Goal: Task Accomplishment & Management: Manage account settings

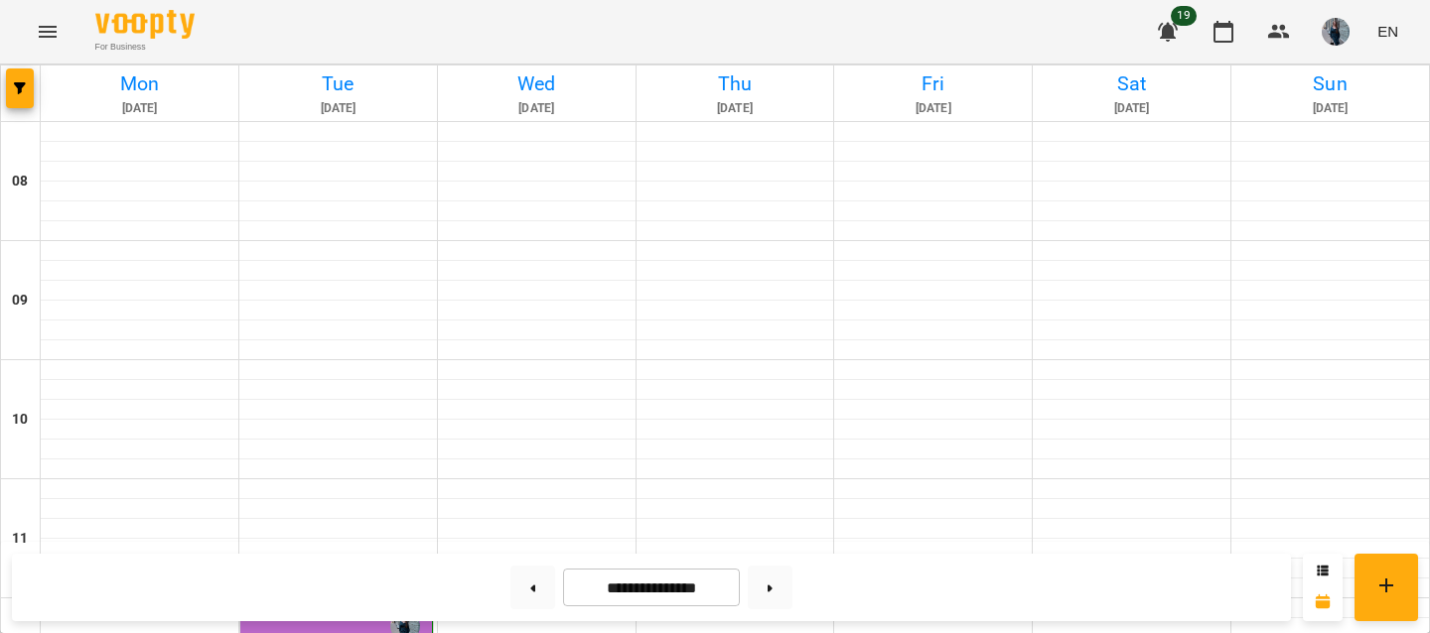
scroll to position [331, 0]
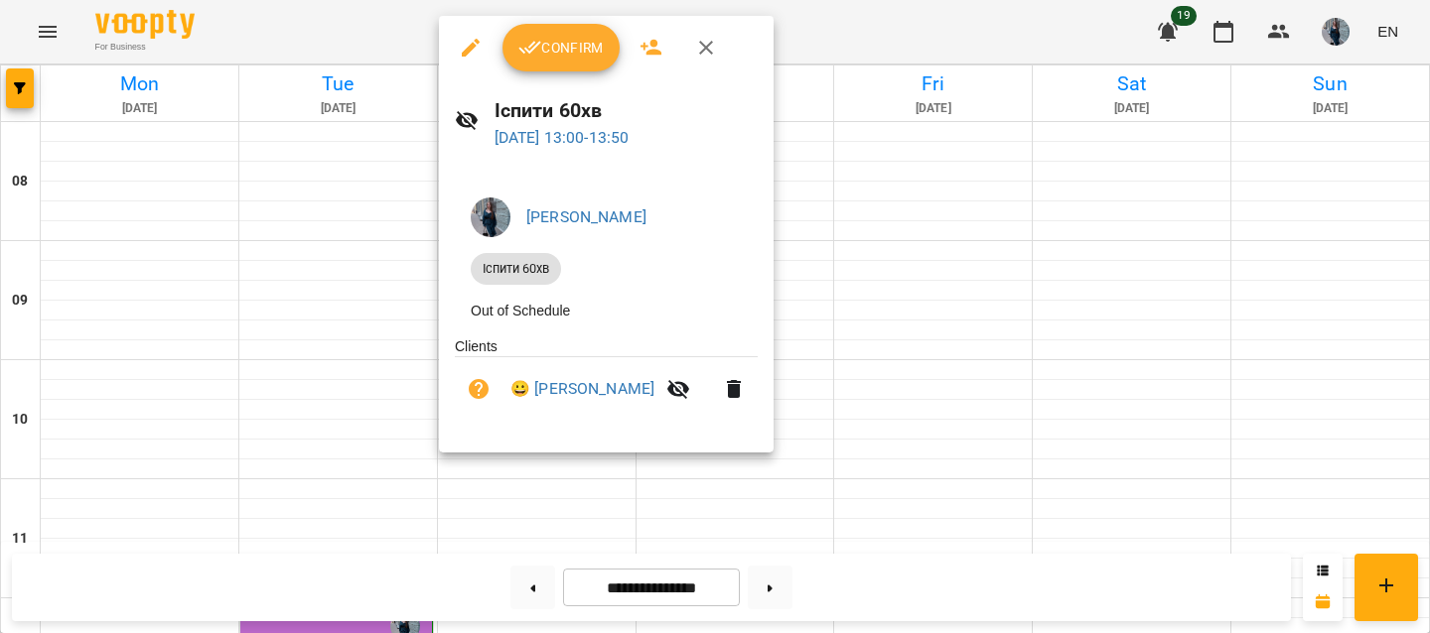
click at [555, 61] on button "Confirm" at bounding box center [560, 48] width 117 height 48
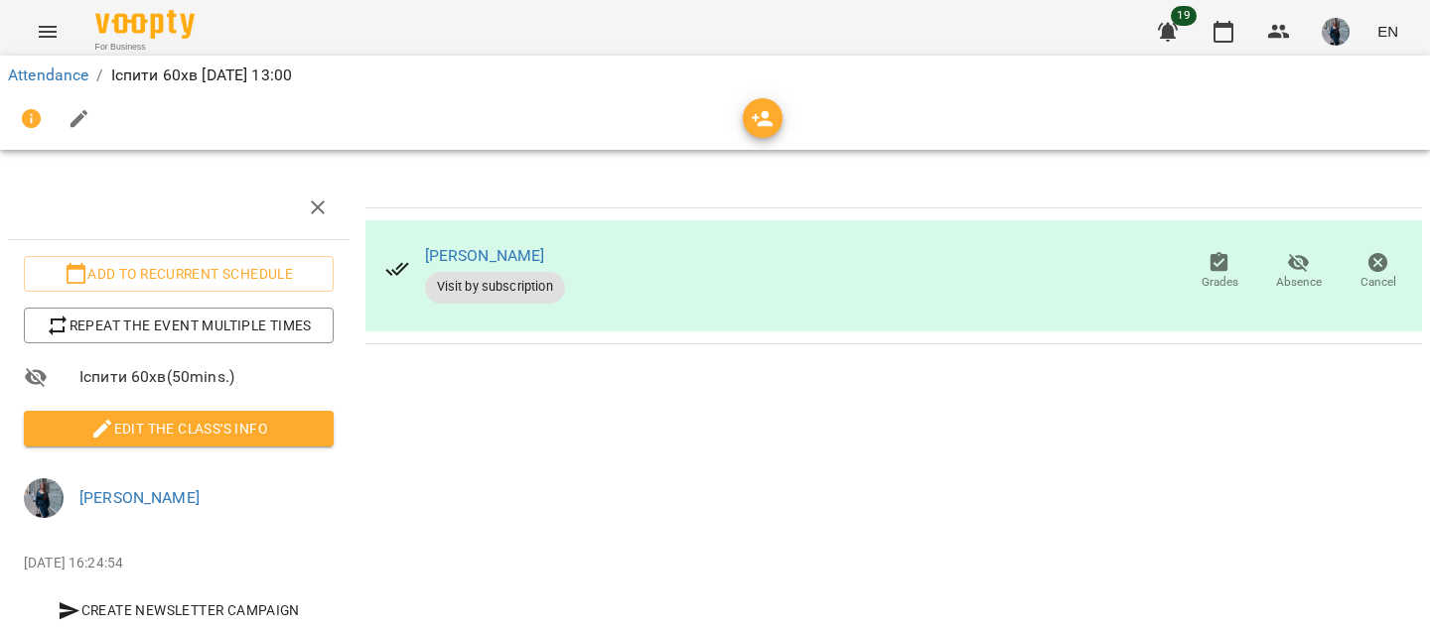
click at [121, 427] on span "Edit the class's Info" at bounding box center [179, 429] width 278 height 24
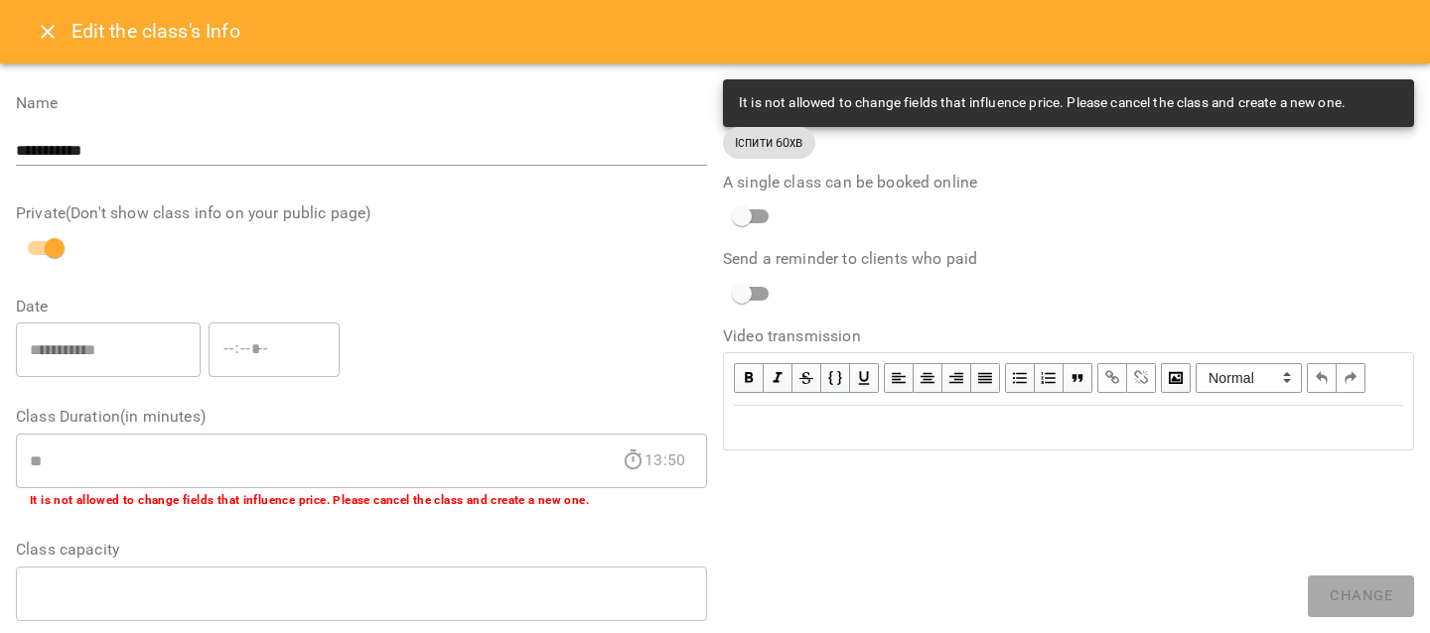
scroll to position [95, 0]
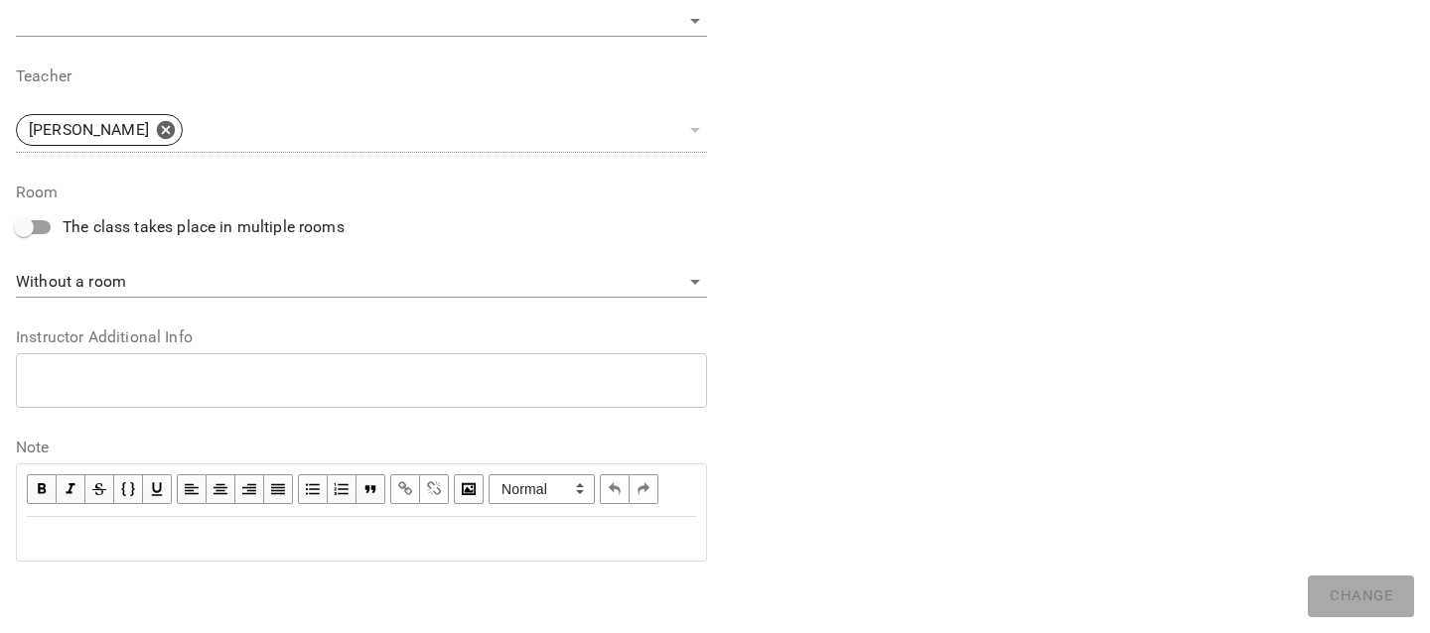
click at [106, 536] on div "Edit text" at bounding box center [361, 539] width 669 height 24
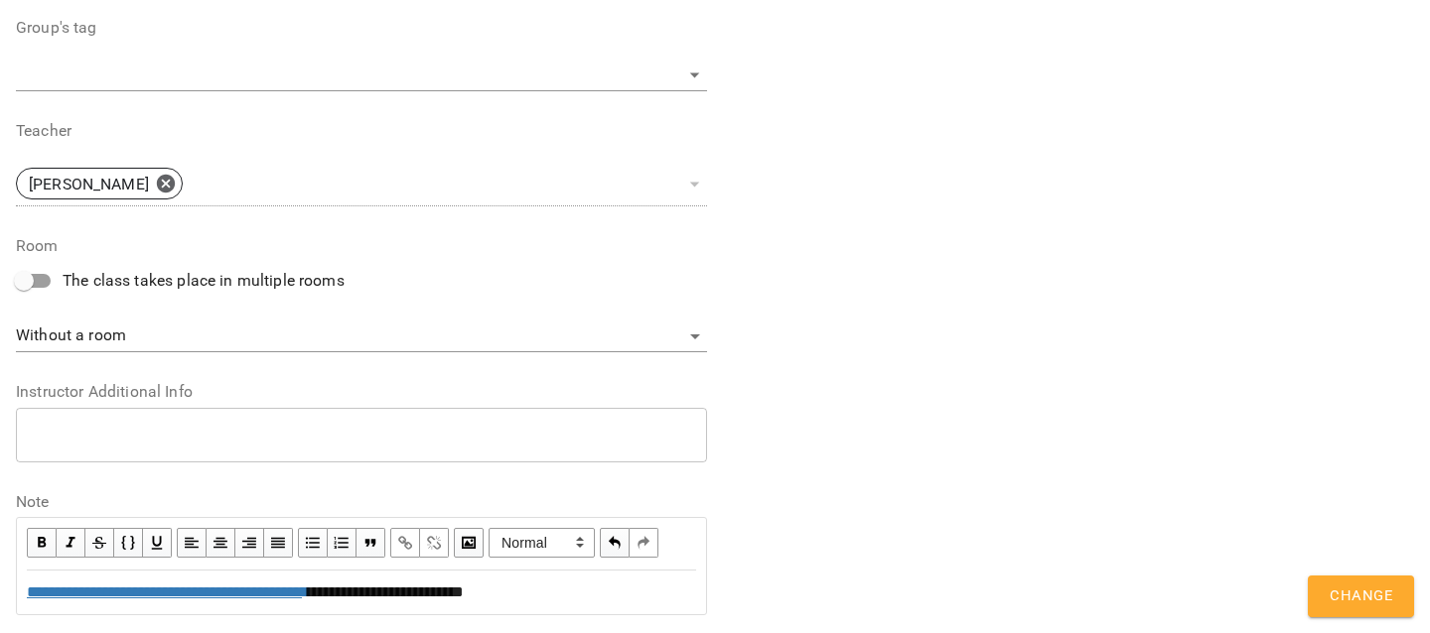
click at [1362, 590] on span "Change" at bounding box center [1360, 597] width 63 height 26
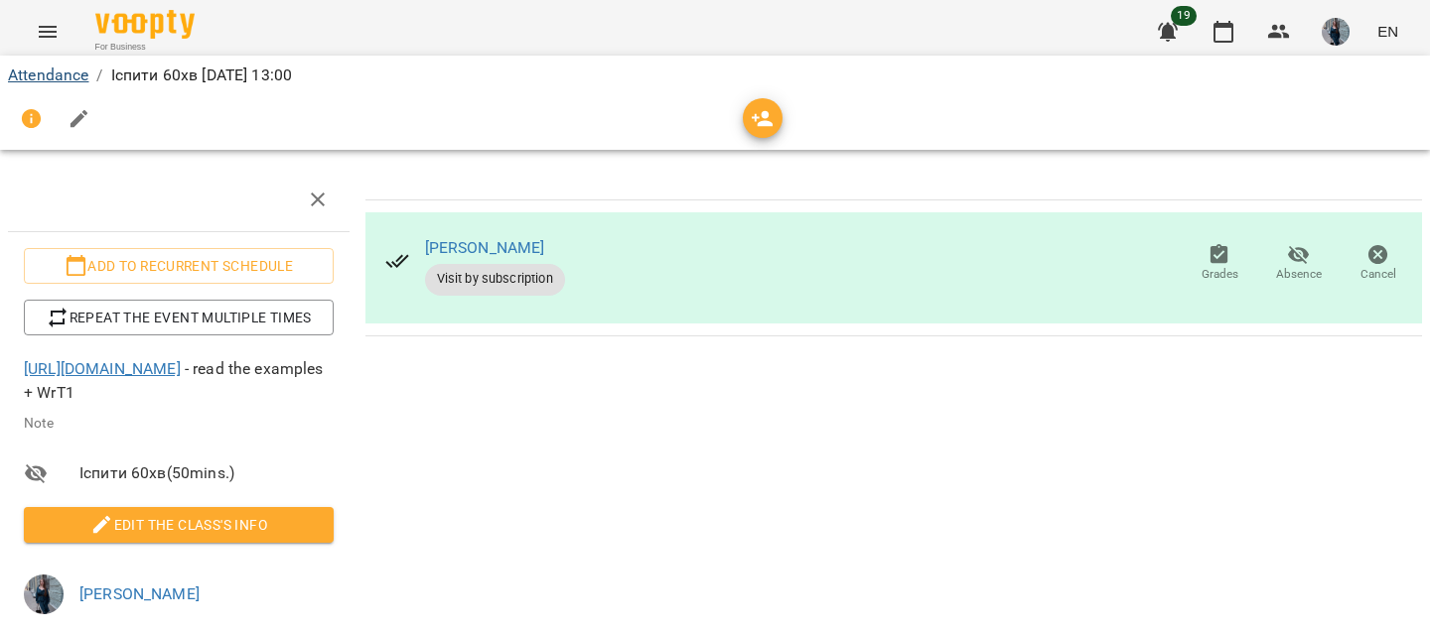
click at [48, 67] on link "Attendance" at bounding box center [48, 75] width 80 height 19
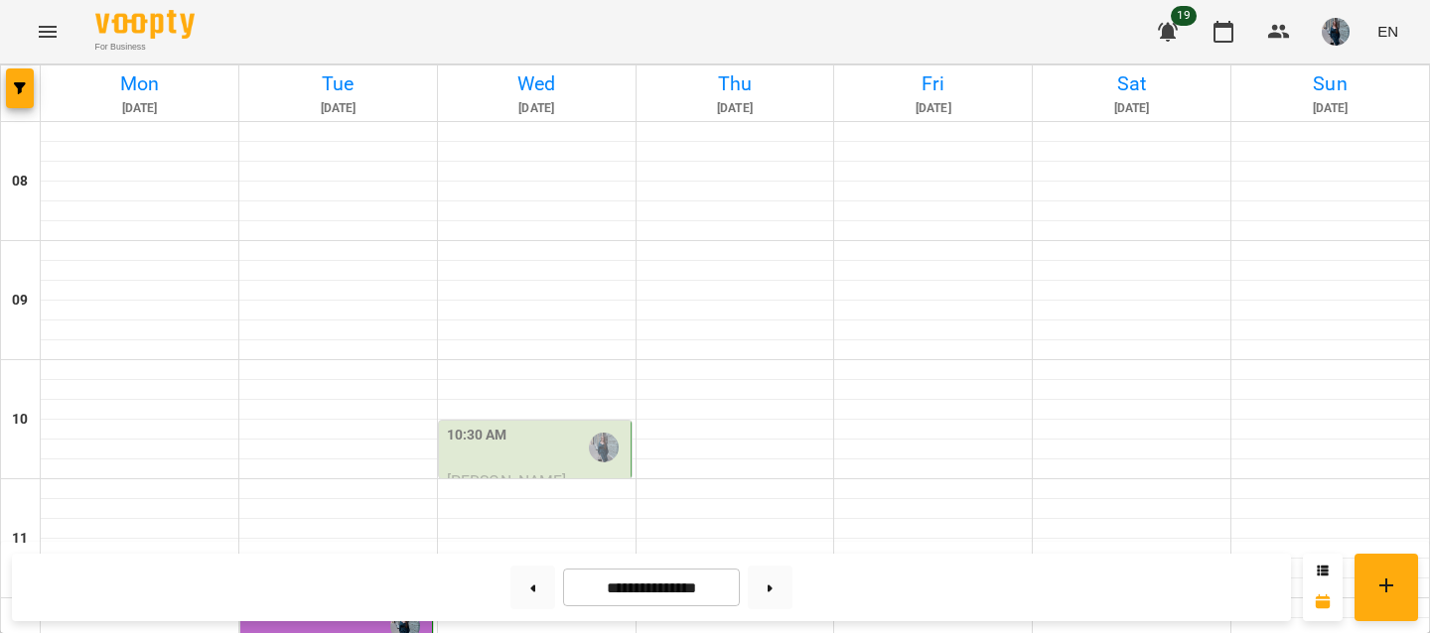
click at [533, 444] on div "10:30 AM" at bounding box center [537, 448] width 180 height 46
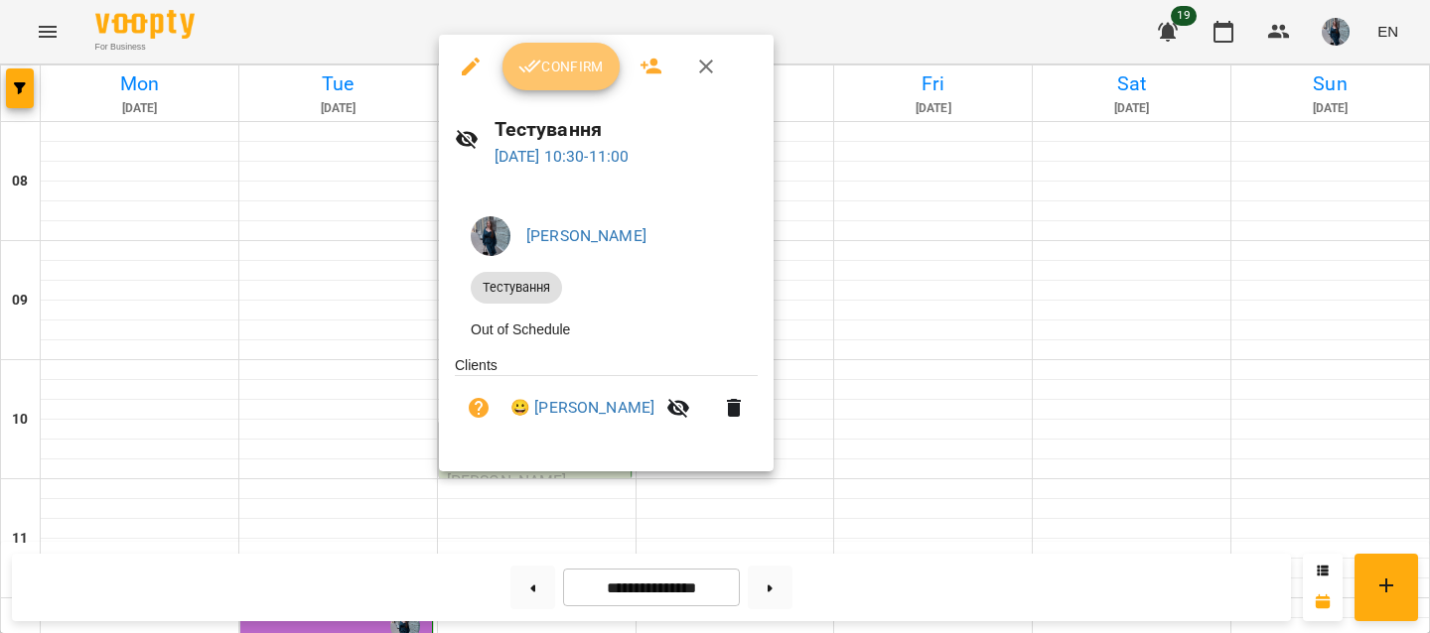
click at [543, 68] on span "Confirm" at bounding box center [560, 67] width 85 height 24
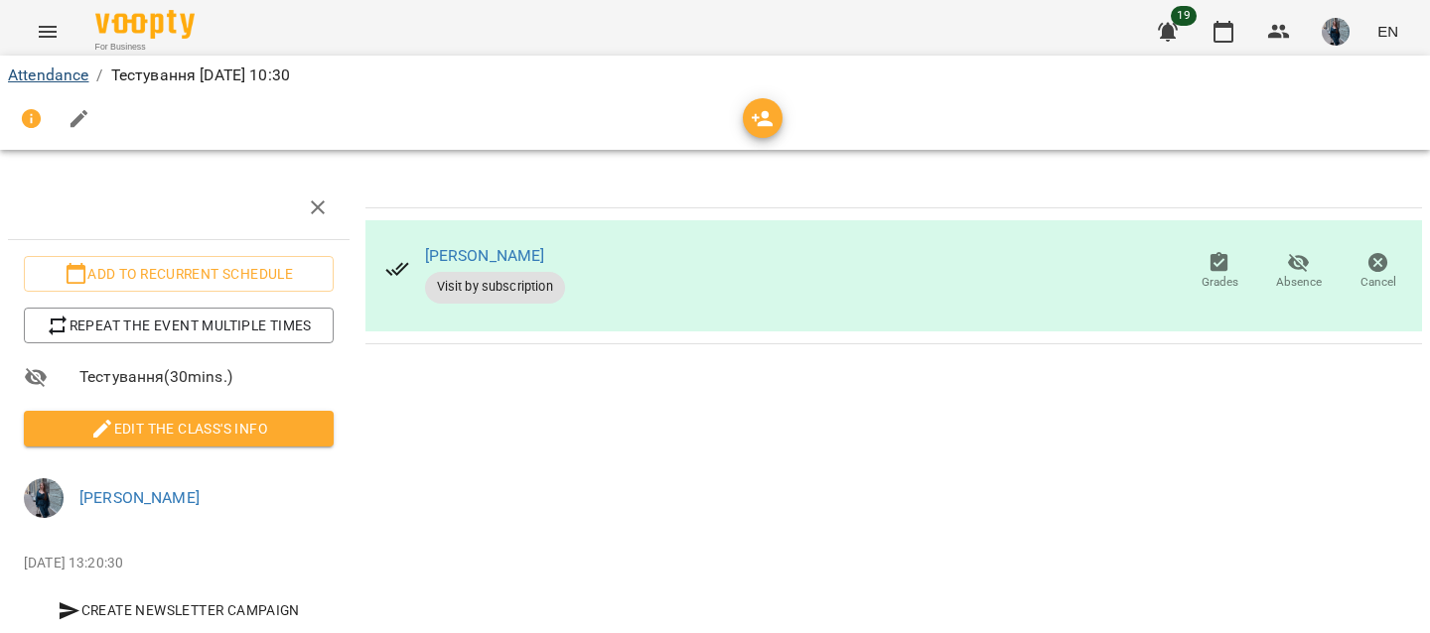
click at [78, 67] on link "Attendance" at bounding box center [48, 75] width 80 height 19
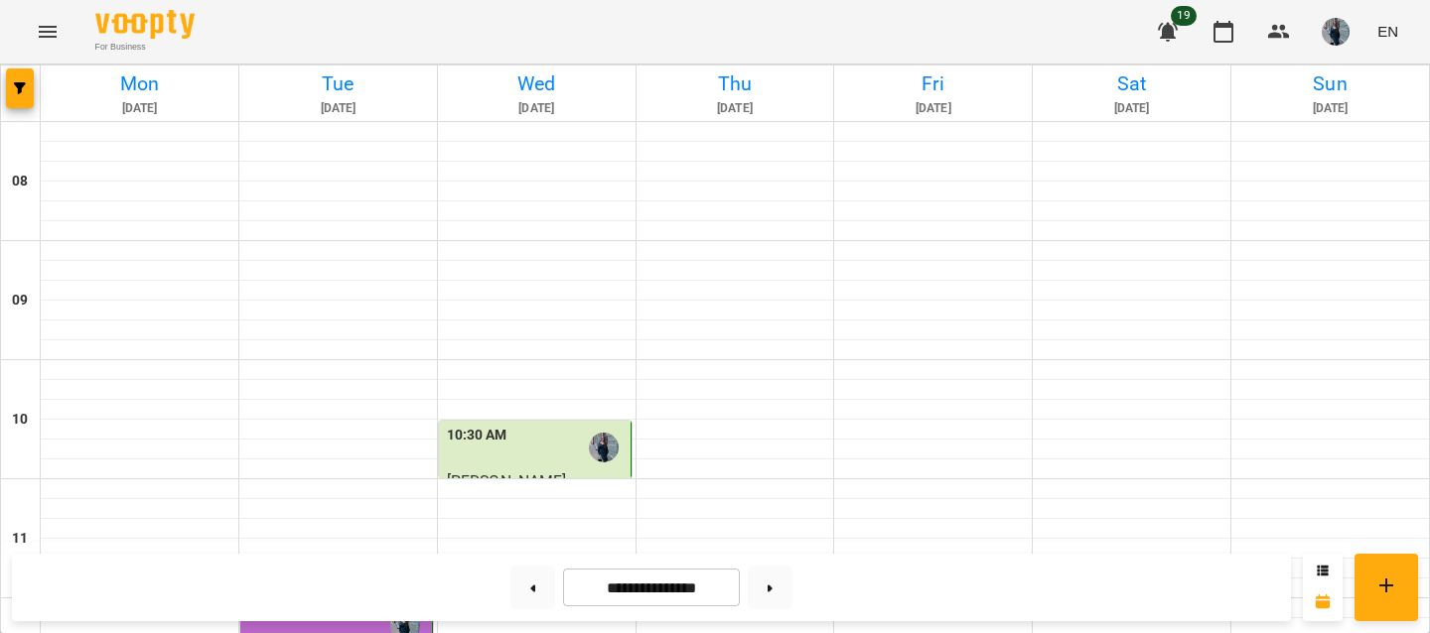
scroll to position [1031, 0]
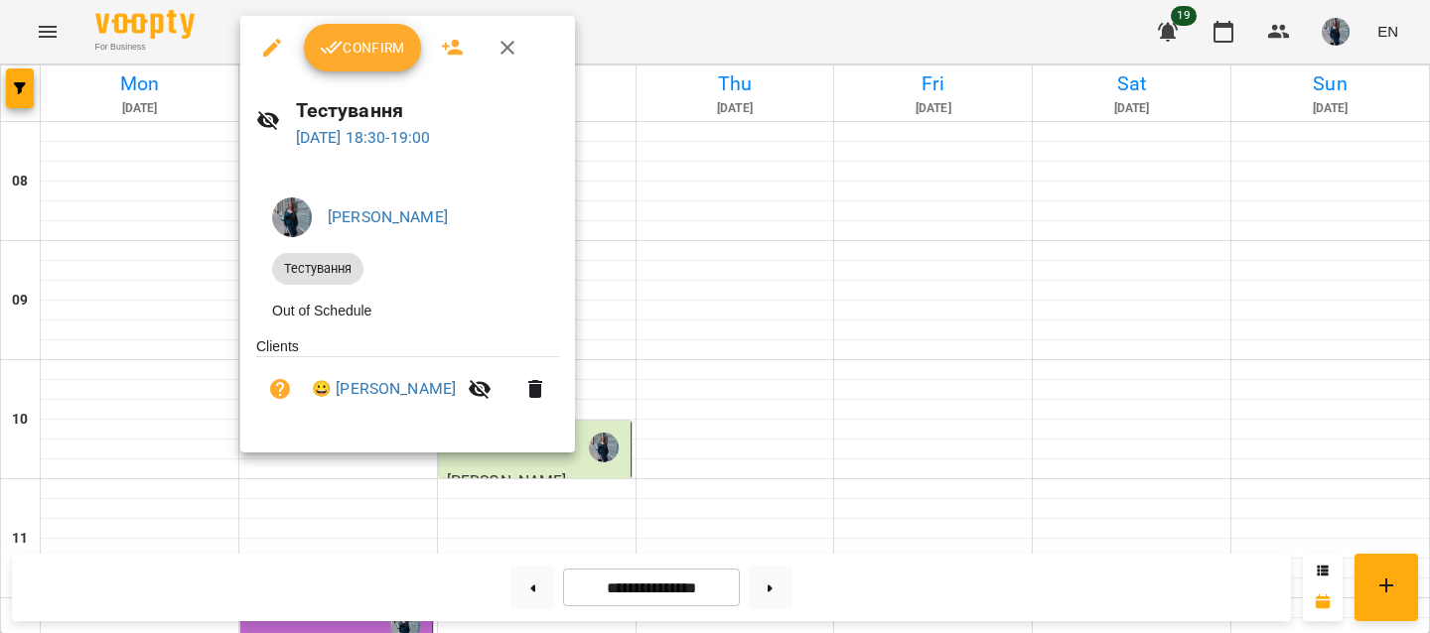
click at [348, 59] on span "Confirm" at bounding box center [362, 48] width 85 height 24
